Goal: Find specific page/section: Find specific page/section

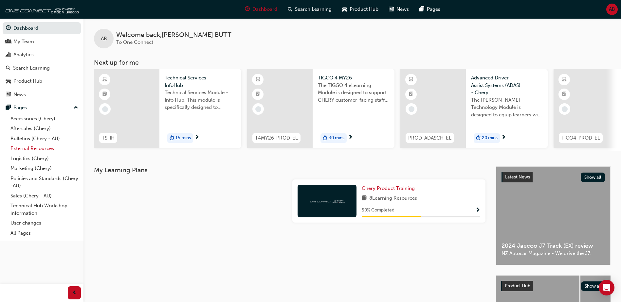
click at [34, 148] on link "External Resources" at bounding box center [44, 149] width 73 height 10
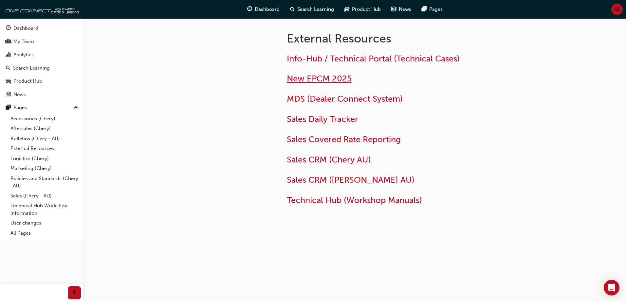
click at [324, 80] on span "New EPCM 2025" at bounding box center [319, 79] width 65 height 10
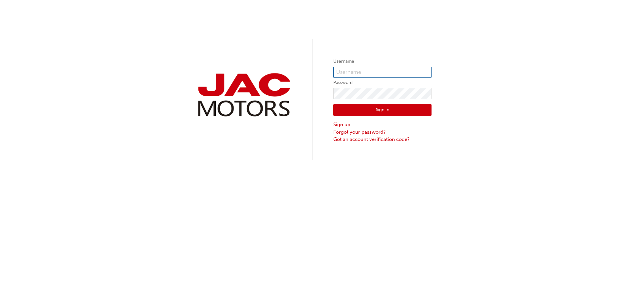
type input "ab851"
